Goal: Task Accomplishment & Management: Manage account settings

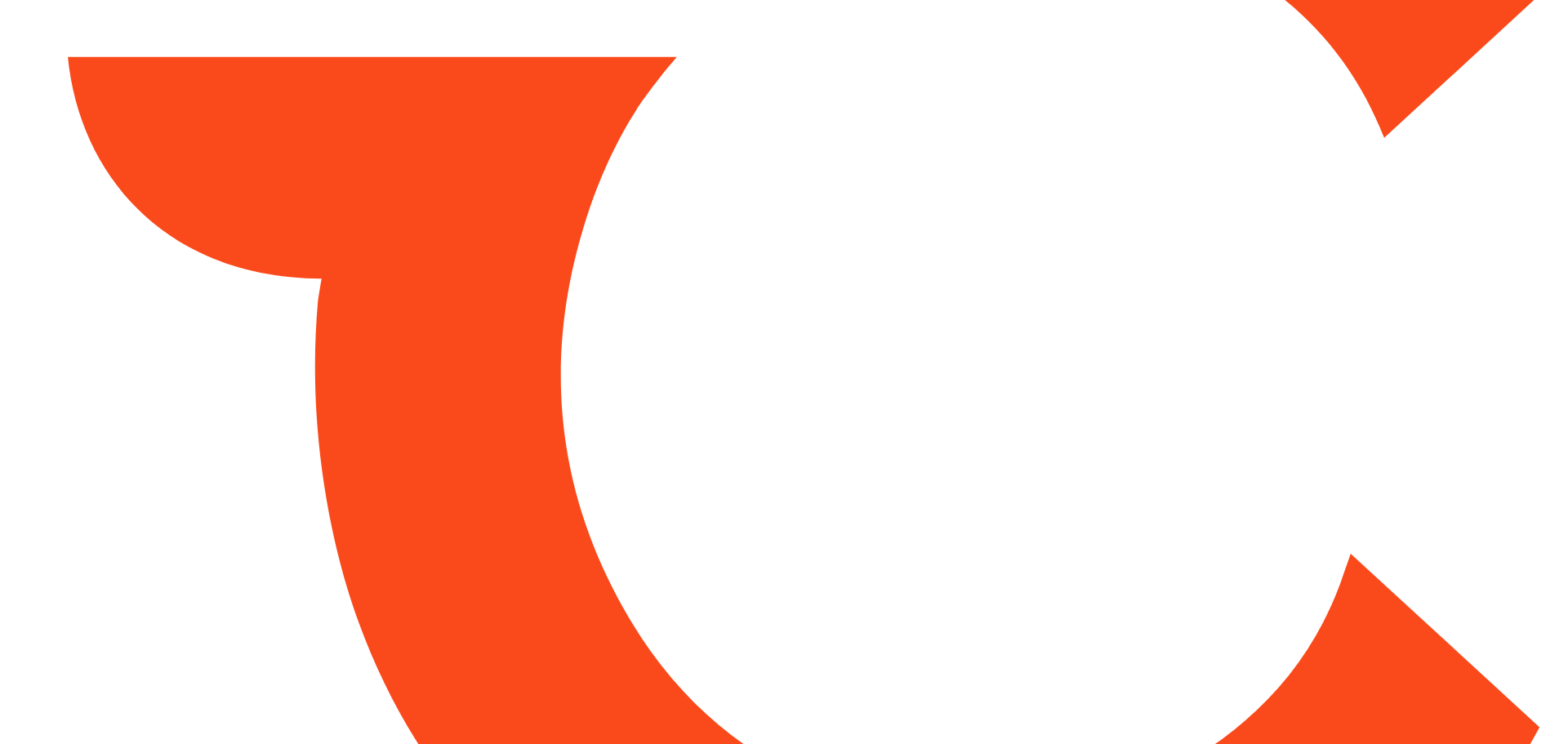
type input "*****"
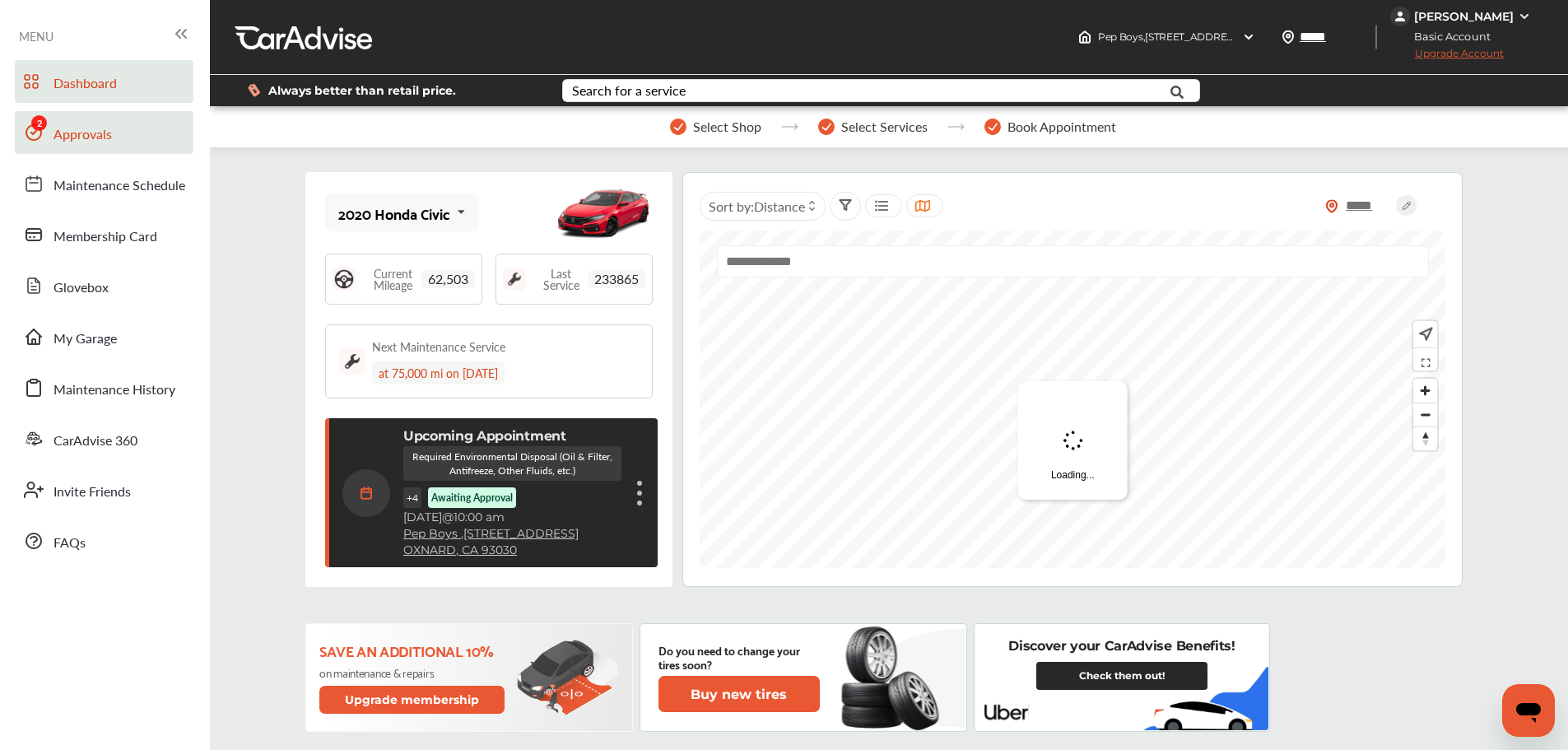
drag, startPoint x: 82, startPoint y: 123, endPoint x: 93, endPoint y: 128, distance: 12.1
click at [82, 124] on span "Approvals" at bounding box center [83, 135] width 58 height 22
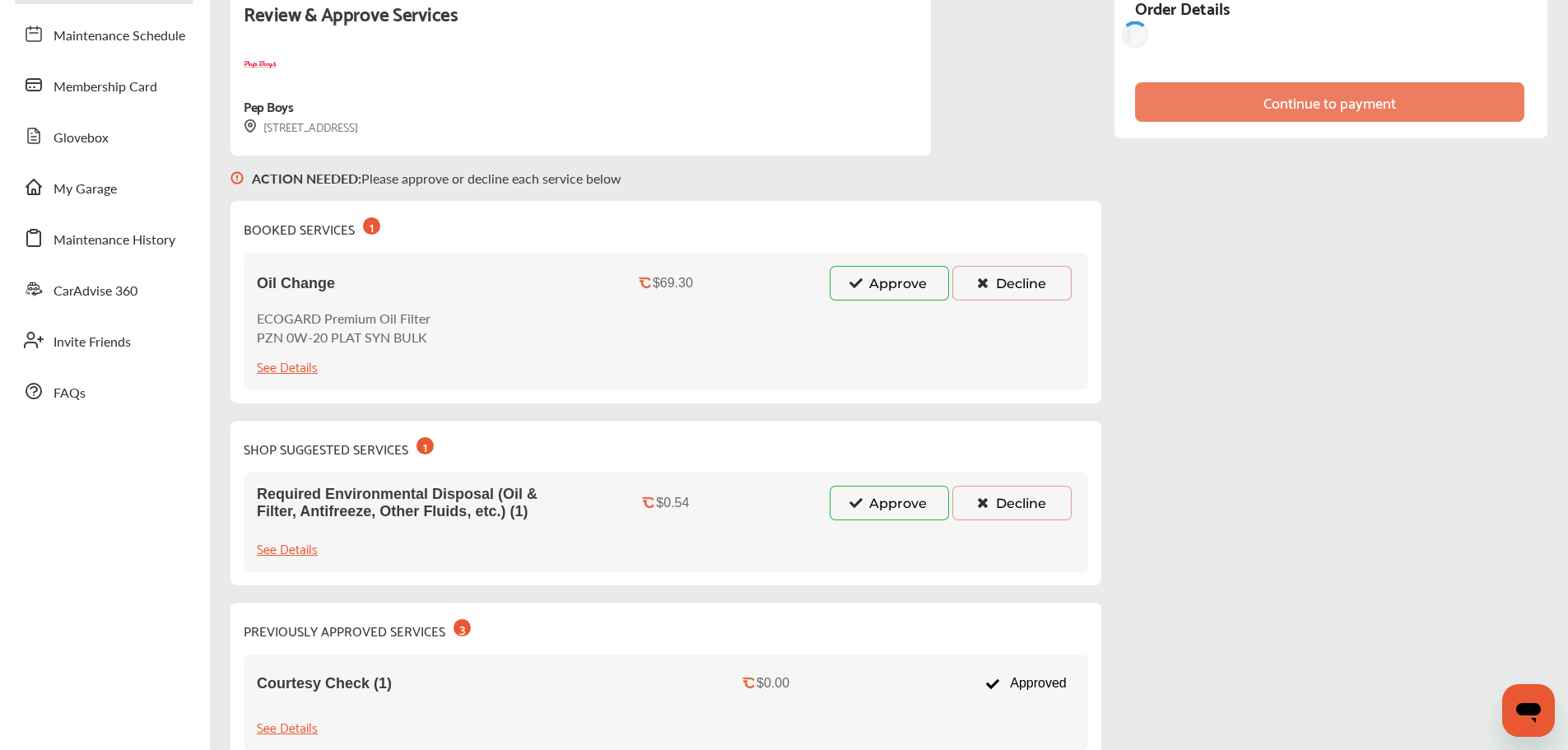
scroll to position [165, 0]
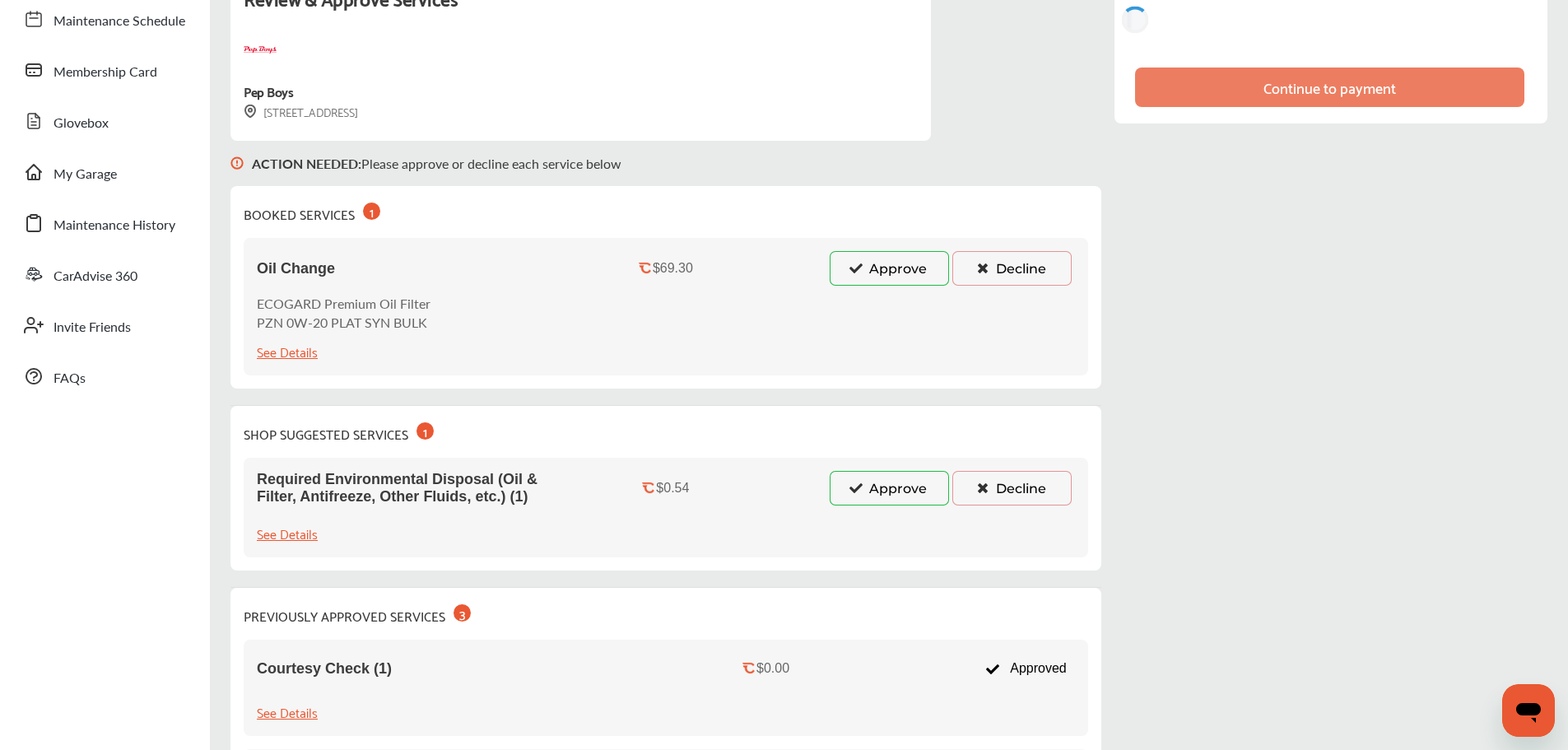
click at [910, 482] on button "Approve" at bounding box center [889, 487] width 119 height 35
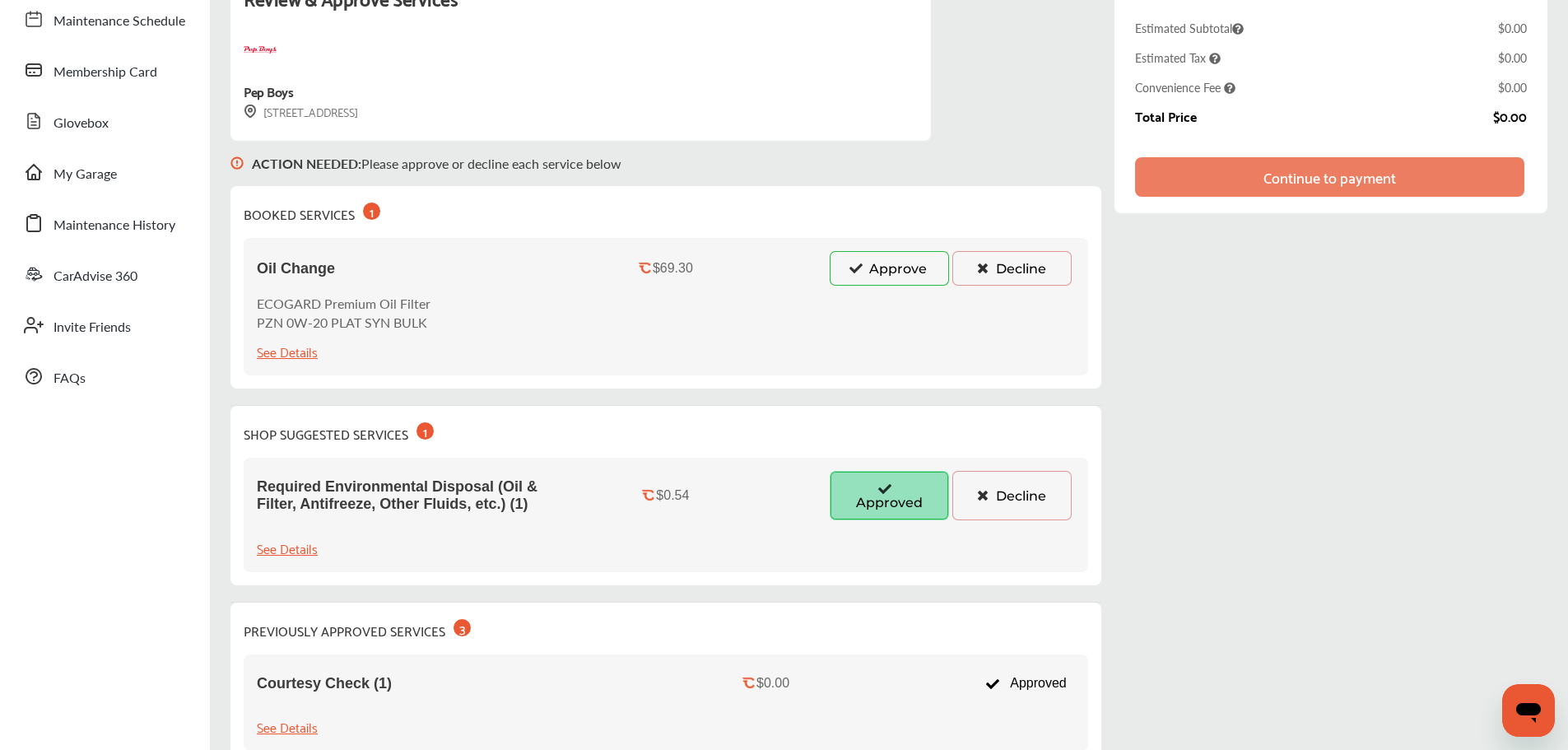
click at [895, 263] on button "Approve" at bounding box center [889, 268] width 119 height 35
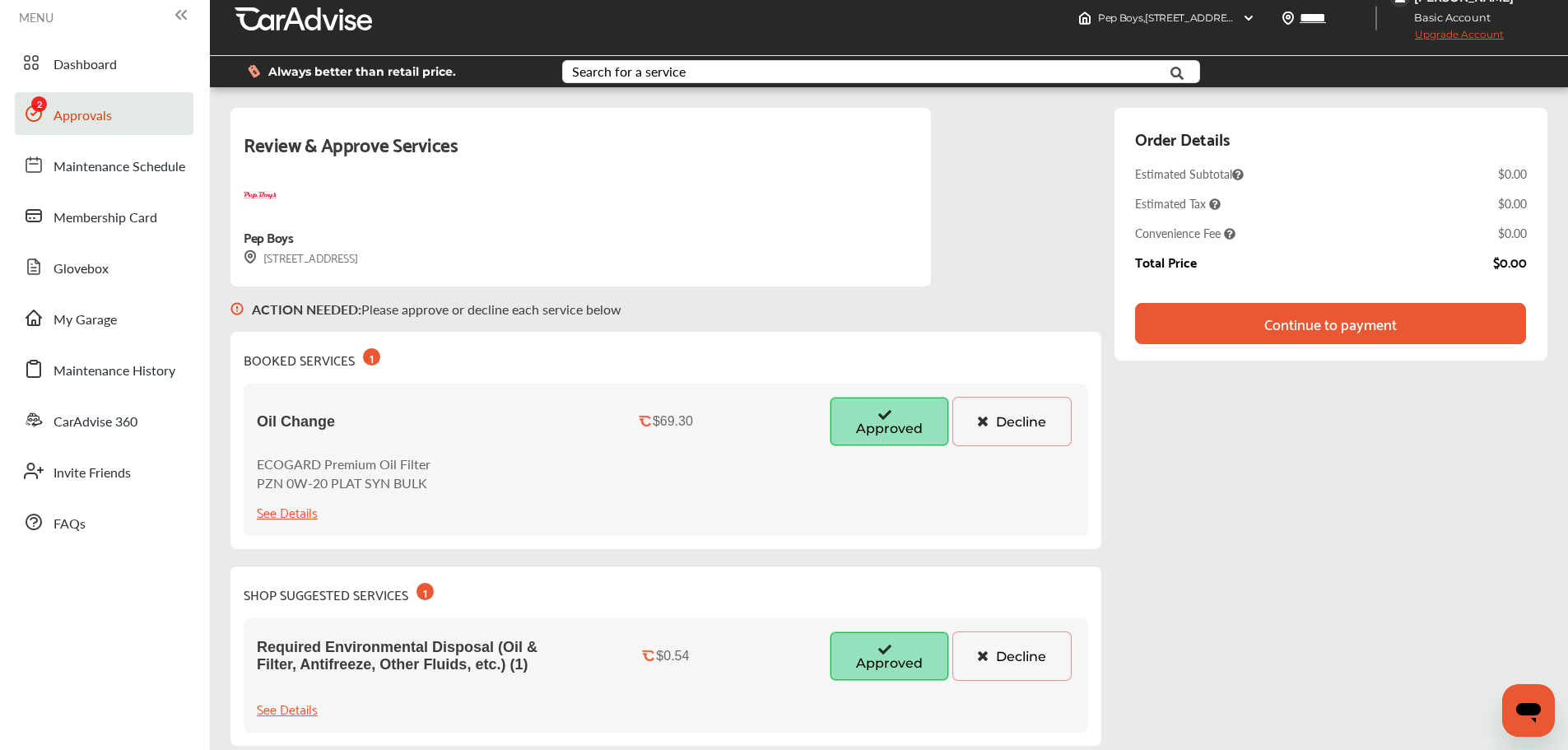
scroll to position [0, 0]
